Goal: Check status: Check status

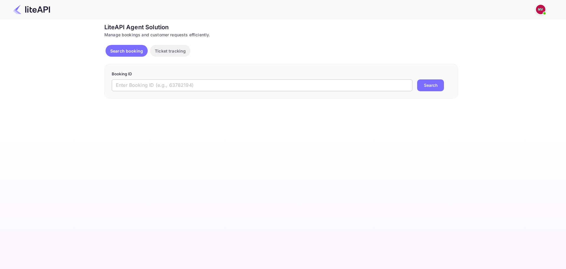
click at [157, 90] on input "text" at bounding box center [262, 85] width 301 height 12
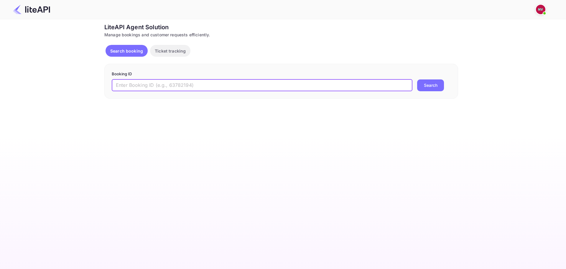
paste input "PpwBrsdXX"
type input "PpwBrsdXX"
click at [417, 79] on button "Search" at bounding box center [430, 85] width 27 height 12
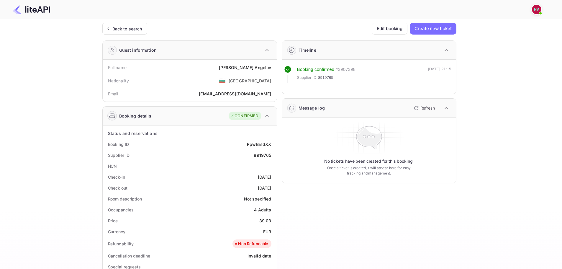
click at [264, 156] on div "8919765" at bounding box center [262, 155] width 17 height 6
copy div "8919765"
click at [262, 154] on div "8919765" at bounding box center [262, 155] width 17 height 6
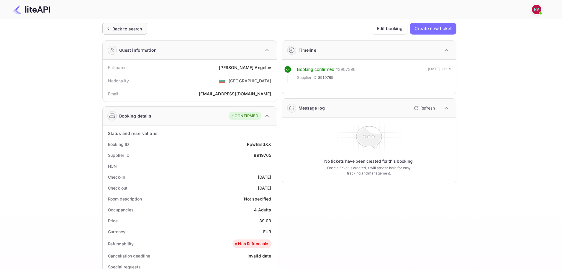
click at [127, 29] on div "Back to search" at bounding box center [127, 29] width 30 height 6
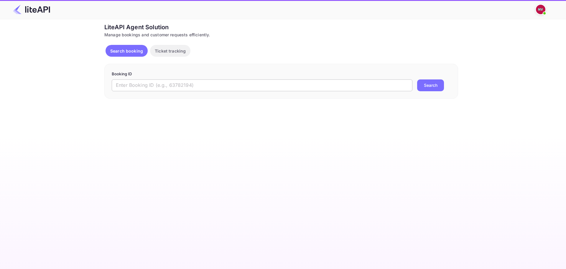
click at [181, 89] on input "text" at bounding box center [262, 85] width 301 height 12
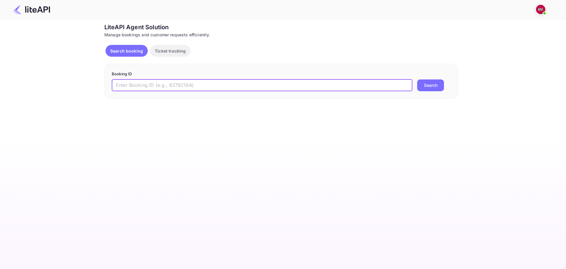
paste input "BHtD2d6QR"
type input "BHtD2d6QR"
click at [417, 79] on button "Search" at bounding box center [430, 85] width 27 height 12
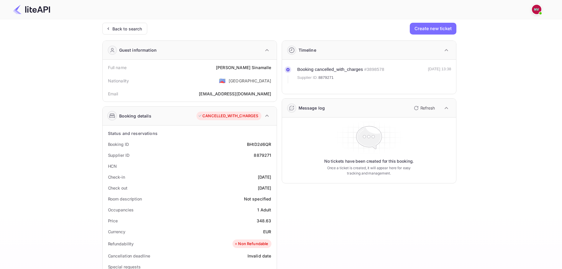
click at [265, 154] on div "8879271" at bounding box center [262, 155] width 17 height 6
copy div "8879271"
